Goal: Task Accomplishment & Management: Manage account settings

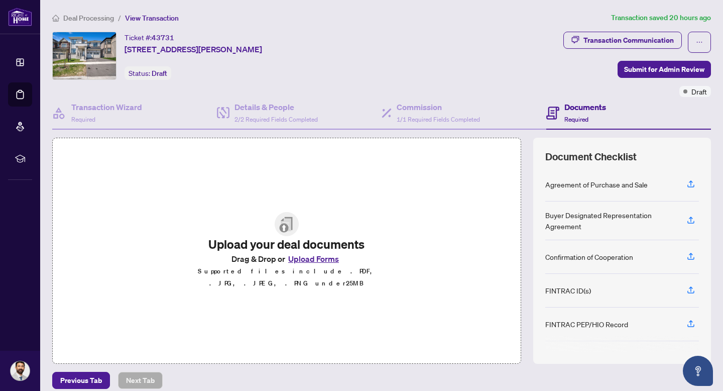
scroll to position [161, 0]
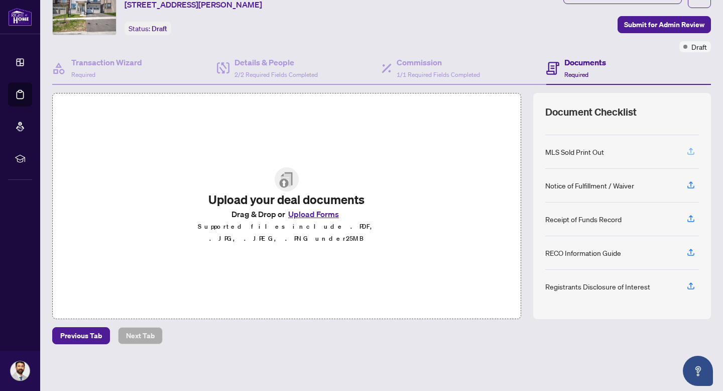
click at [693, 148] on icon "button" at bounding box center [691, 151] width 9 height 9
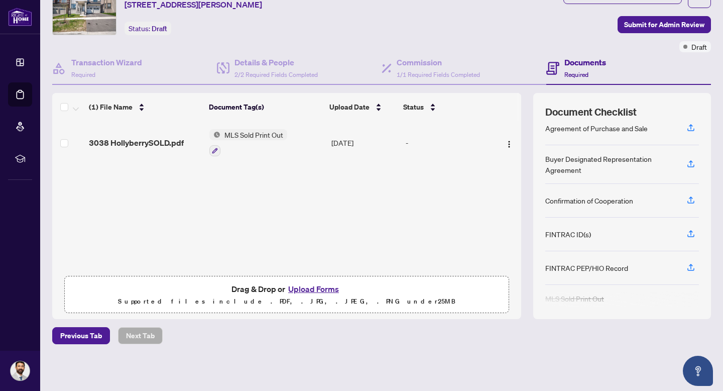
scroll to position [0, 0]
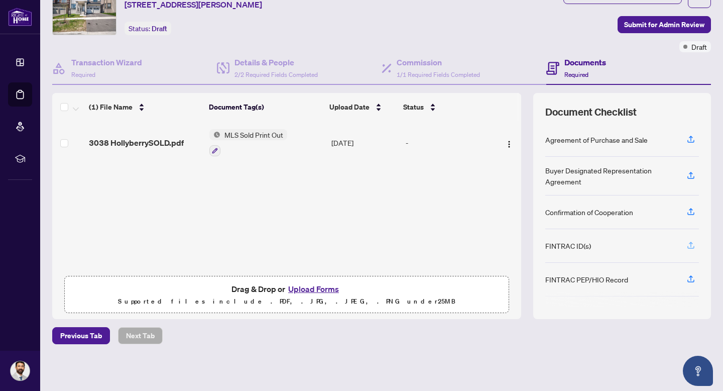
click at [692, 242] on icon "button" at bounding box center [691, 244] width 4 height 5
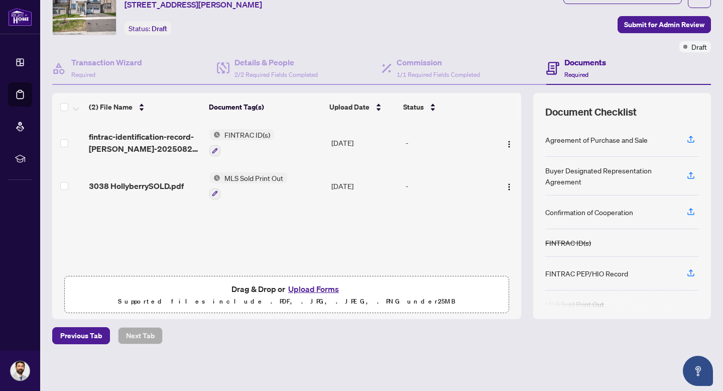
click at [315, 287] on button "Upload Forms" at bounding box center [313, 288] width 57 height 13
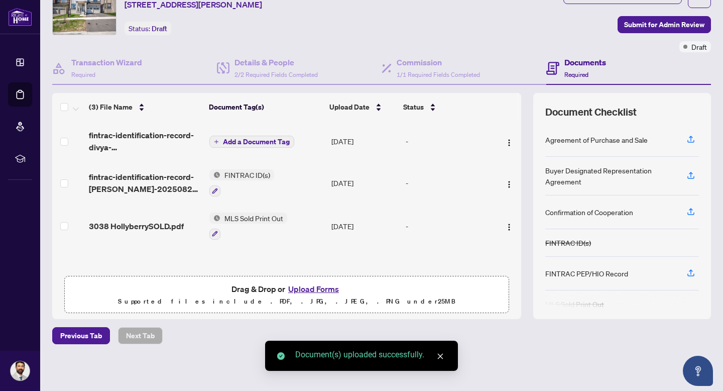
click at [261, 138] on span "Add a Document Tag" at bounding box center [256, 141] width 67 height 7
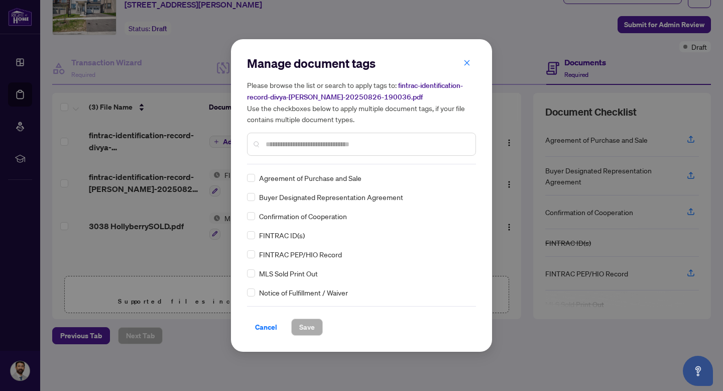
click at [284, 167] on div "Manage document tags Please browse the list or search to apply tags to: fintrac…" at bounding box center [361, 195] width 229 height 280
click at [303, 329] on span "Save" at bounding box center [307, 327] width 16 height 16
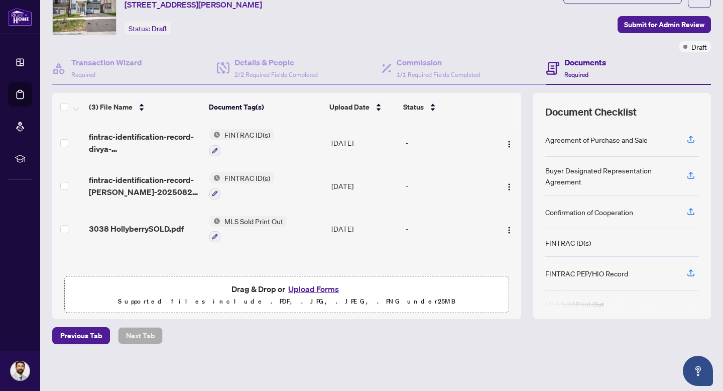
click at [323, 286] on button "Upload Forms" at bounding box center [313, 288] width 57 height 13
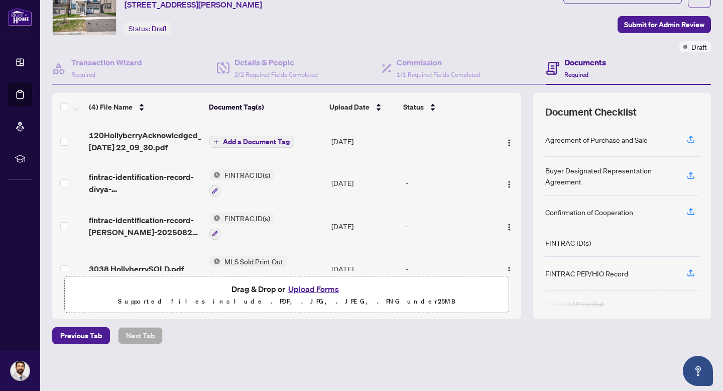
click at [248, 141] on span "Add a Document Tag" at bounding box center [256, 141] width 67 height 7
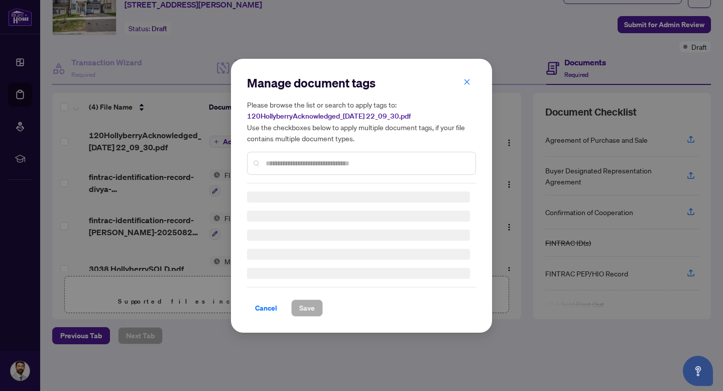
click at [276, 166] on div "Manage document tags Please browse the list or search to apply tags to: 120Holl…" at bounding box center [361, 196] width 229 height 242
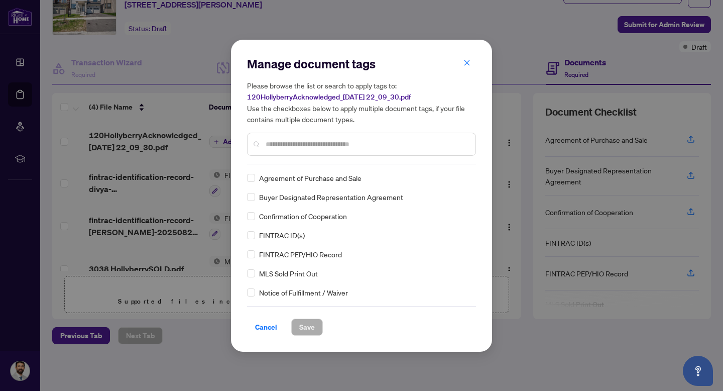
click at [276, 141] on input "text" at bounding box center [367, 144] width 202 height 11
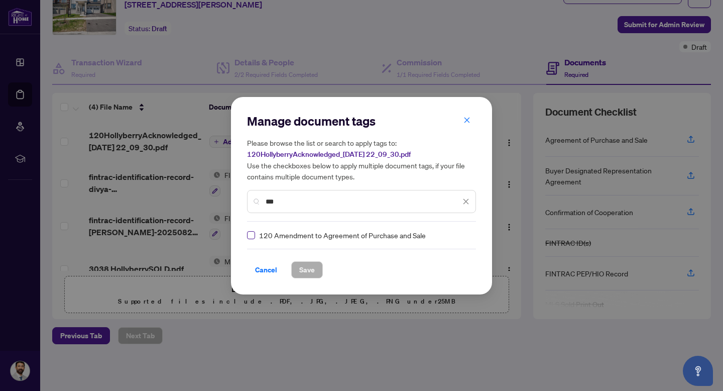
type input "***"
click at [306, 266] on span "Save" at bounding box center [307, 270] width 16 height 16
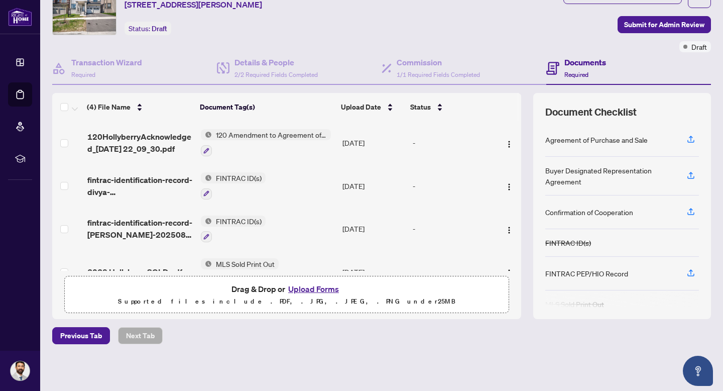
scroll to position [23, 0]
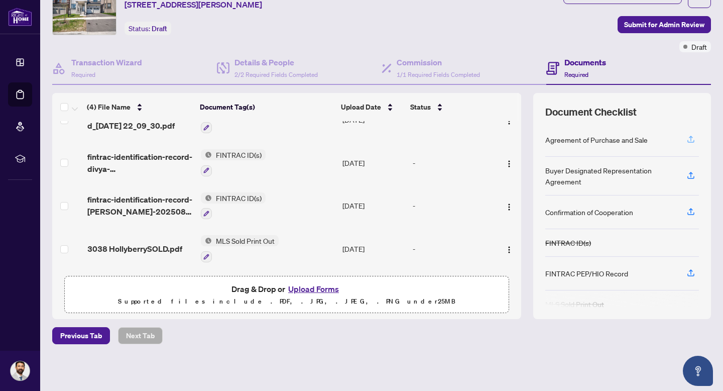
click at [690, 141] on icon "button" at bounding box center [691, 139] width 9 height 9
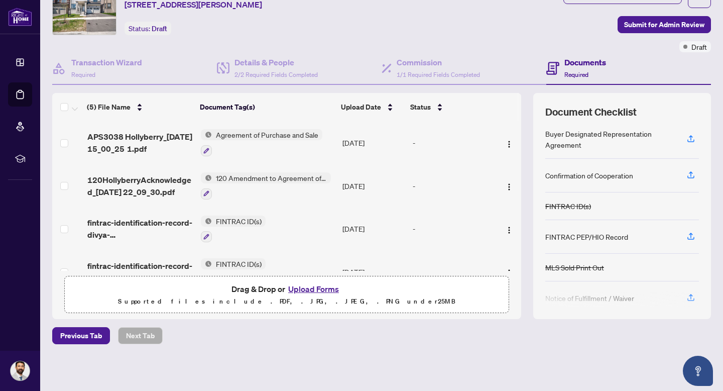
scroll to position [32, 0]
click at [690, 173] on icon "button" at bounding box center [691, 173] width 9 height 9
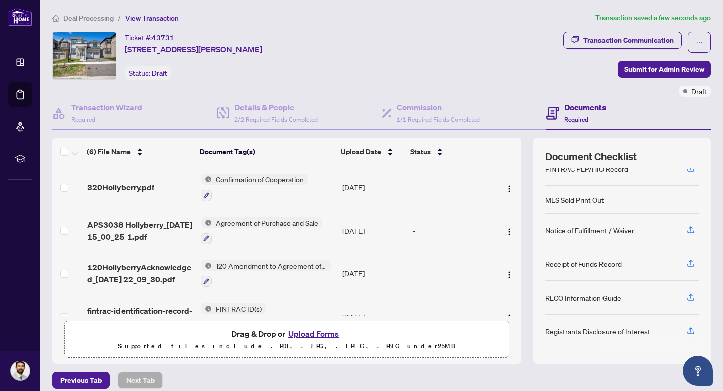
scroll to position [108, 0]
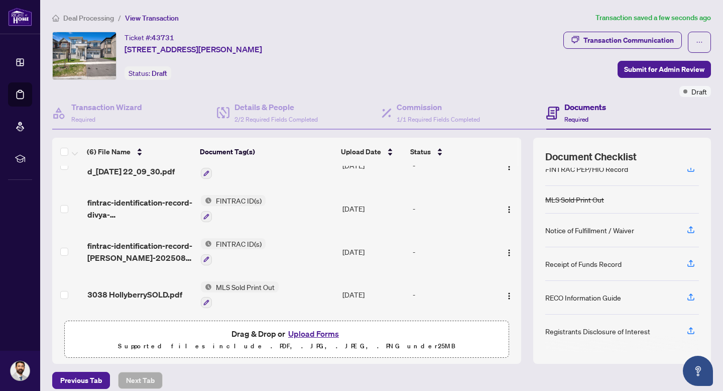
click at [301, 331] on button "Upload Forms" at bounding box center [313, 333] width 57 height 13
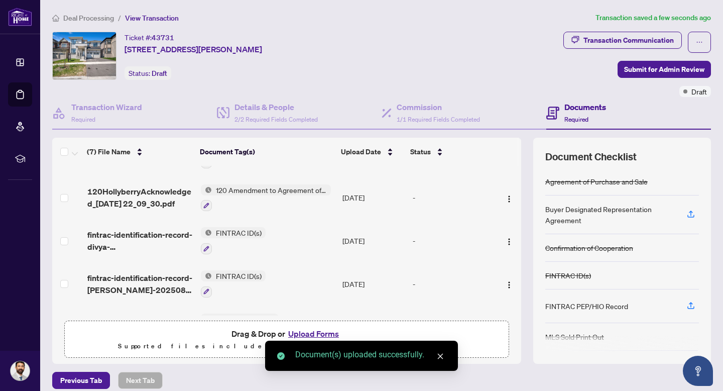
scroll to position [0, 0]
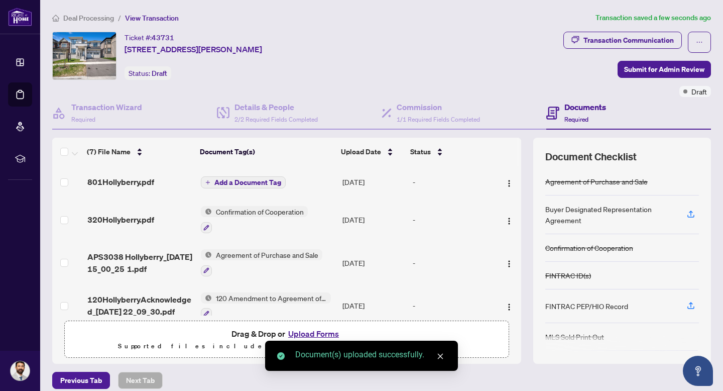
click at [247, 182] on span "Add a Document Tag" at bounding box center [248, 182] width 67 height 7
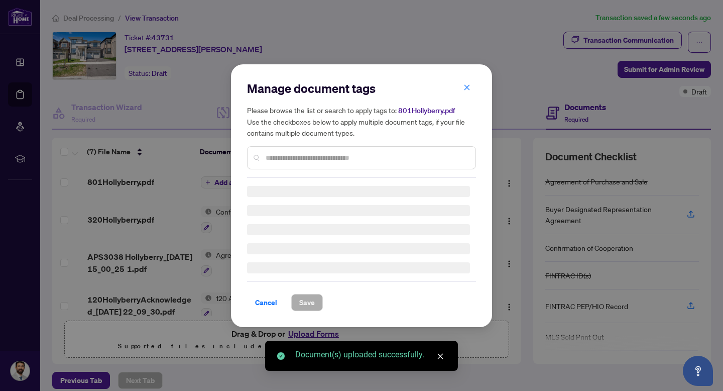
click at [290, 156] on div "Manage document tags Please browse the list or search to apply tags to: 801Holl…" at bounding box center [361, 128] width 229 height 97
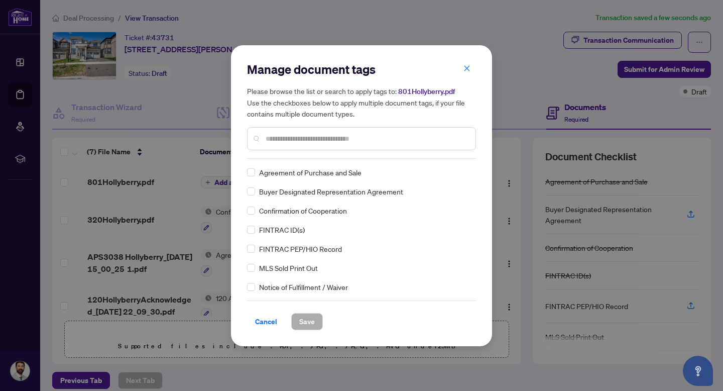
click at [295, 143] on input "text" at bounding box center [367, 138] width 202 height 11
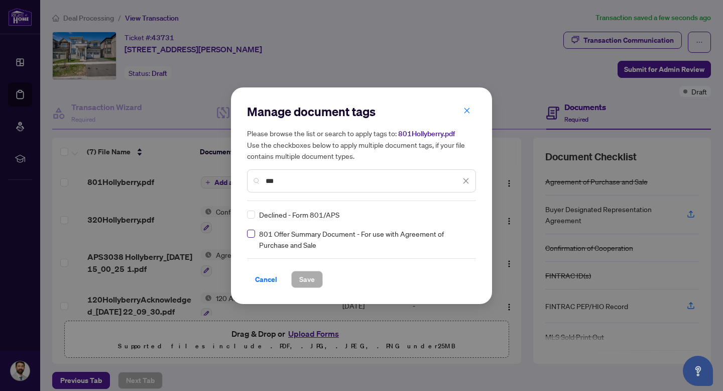
type input "***"
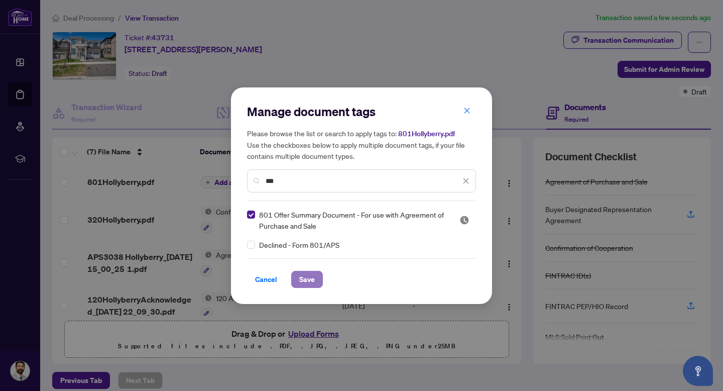
click at [310, 279] on button "Save" at bounding box center [307, 279] width 32 height 17
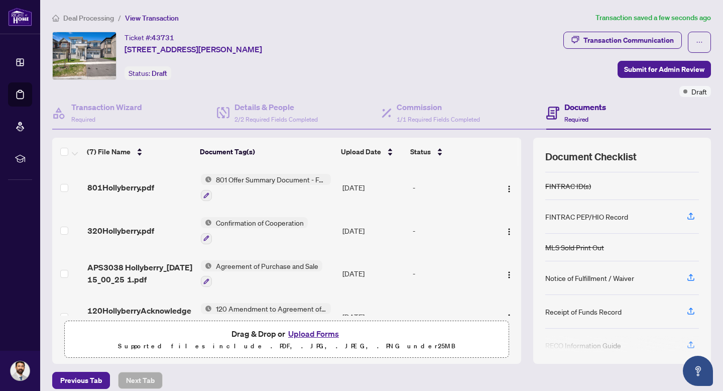
scroll to position [137, 0]
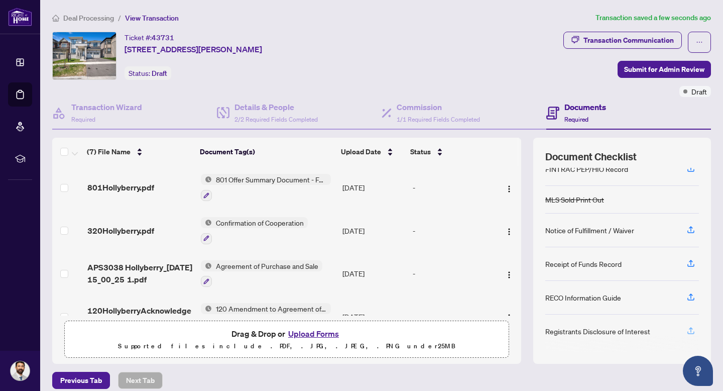
click at [691, 331] on icon "button" at bounding box center [691, 330] width 9 height 9
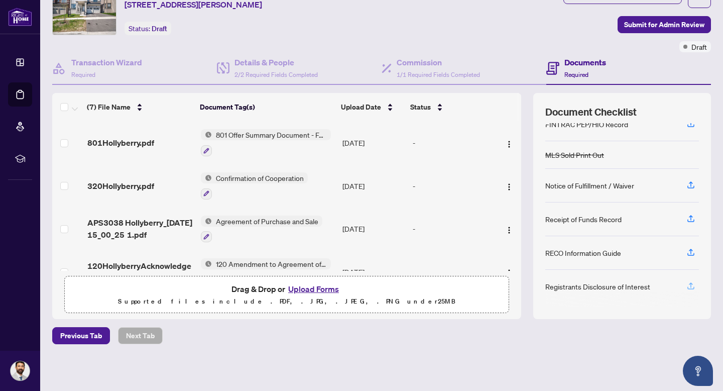
click at [688, 286] on icon "button" at bounding box center [691, 287] width 7 height 3
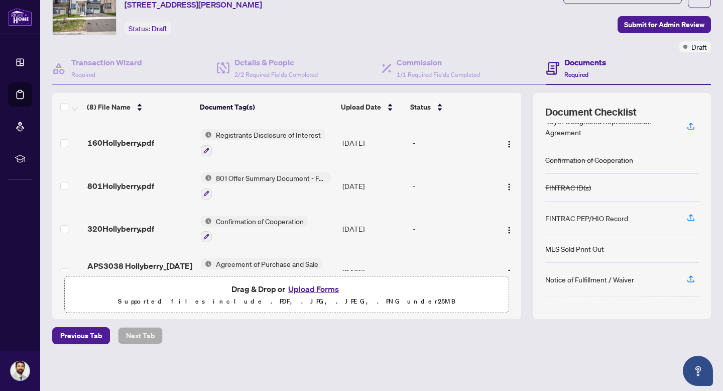
scroll to position [131, 0]
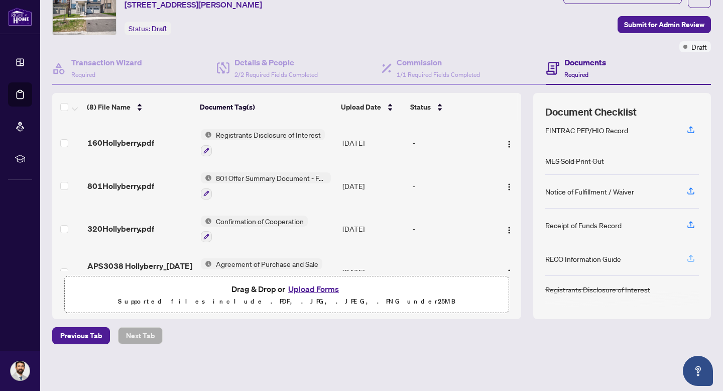
click at [693, 258] on icon "button" at bounding box center [691, 258] width 9 height 9
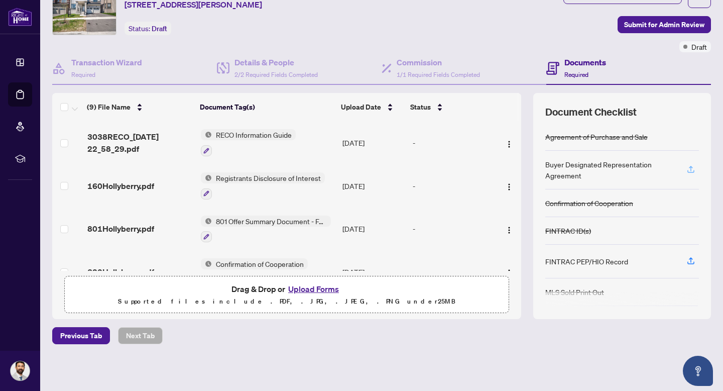
click at [692, 167] on icon "button" at bounding box center [691, 169] width 9 height 9
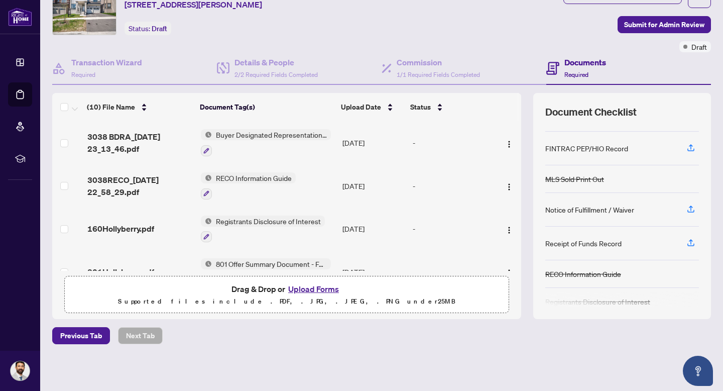
scroll to position [114, 0]
